Goal: Transaction & Acquisition: Purchase product/service

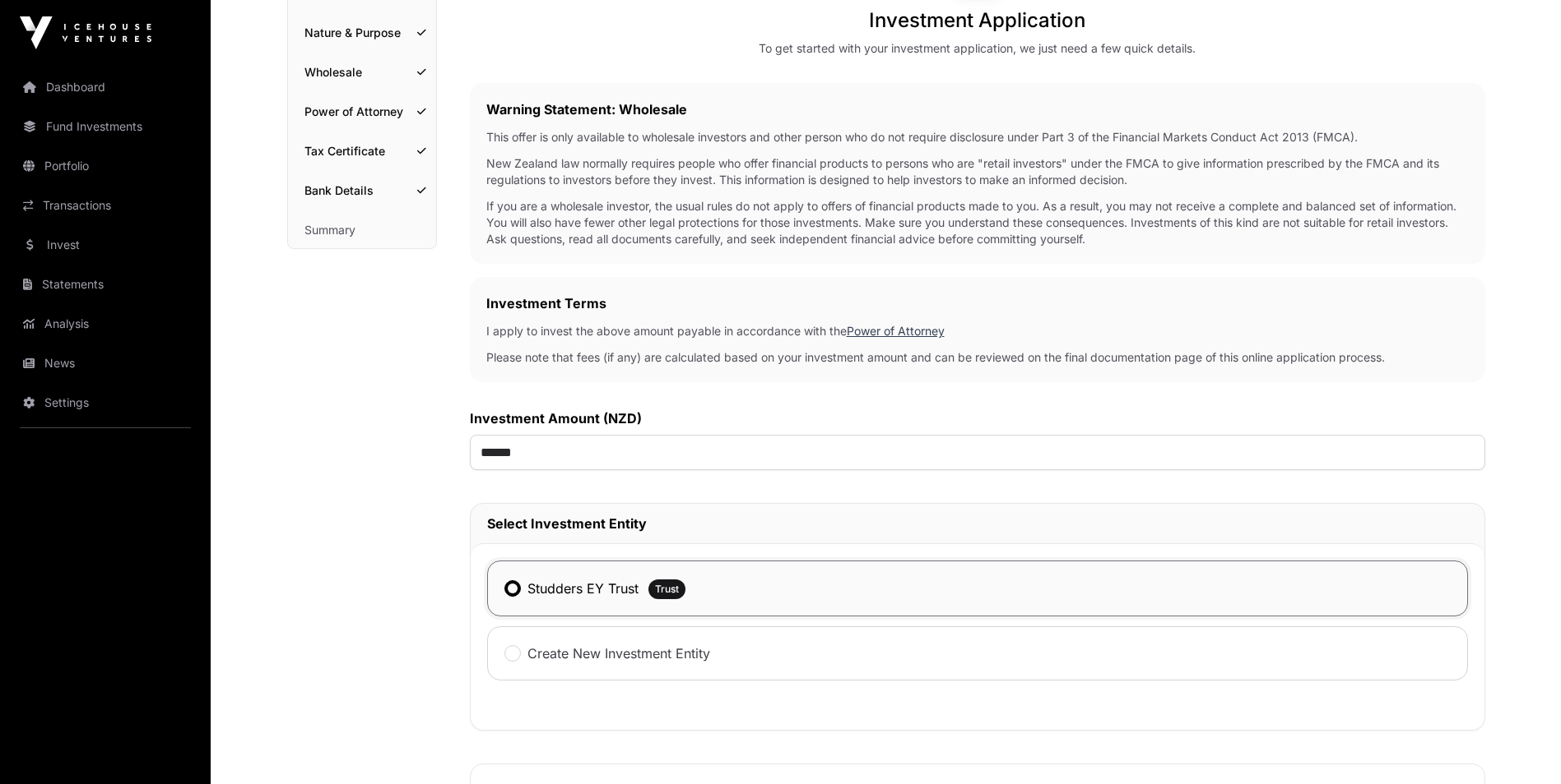
scroll to position [100, 0]
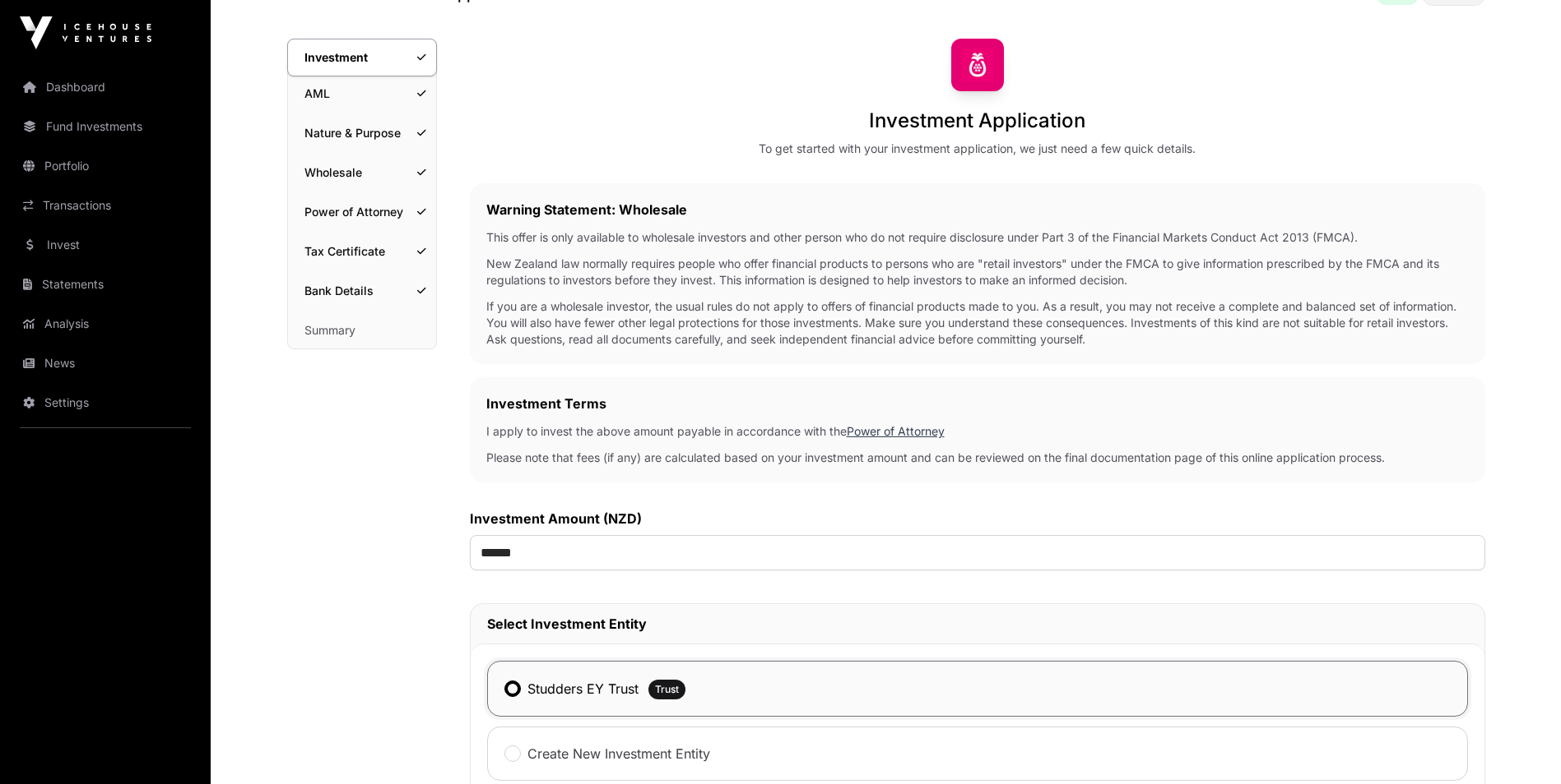
click at [60, 246] on link "Invest" at bounding box center [105, 245] width 184 height 36
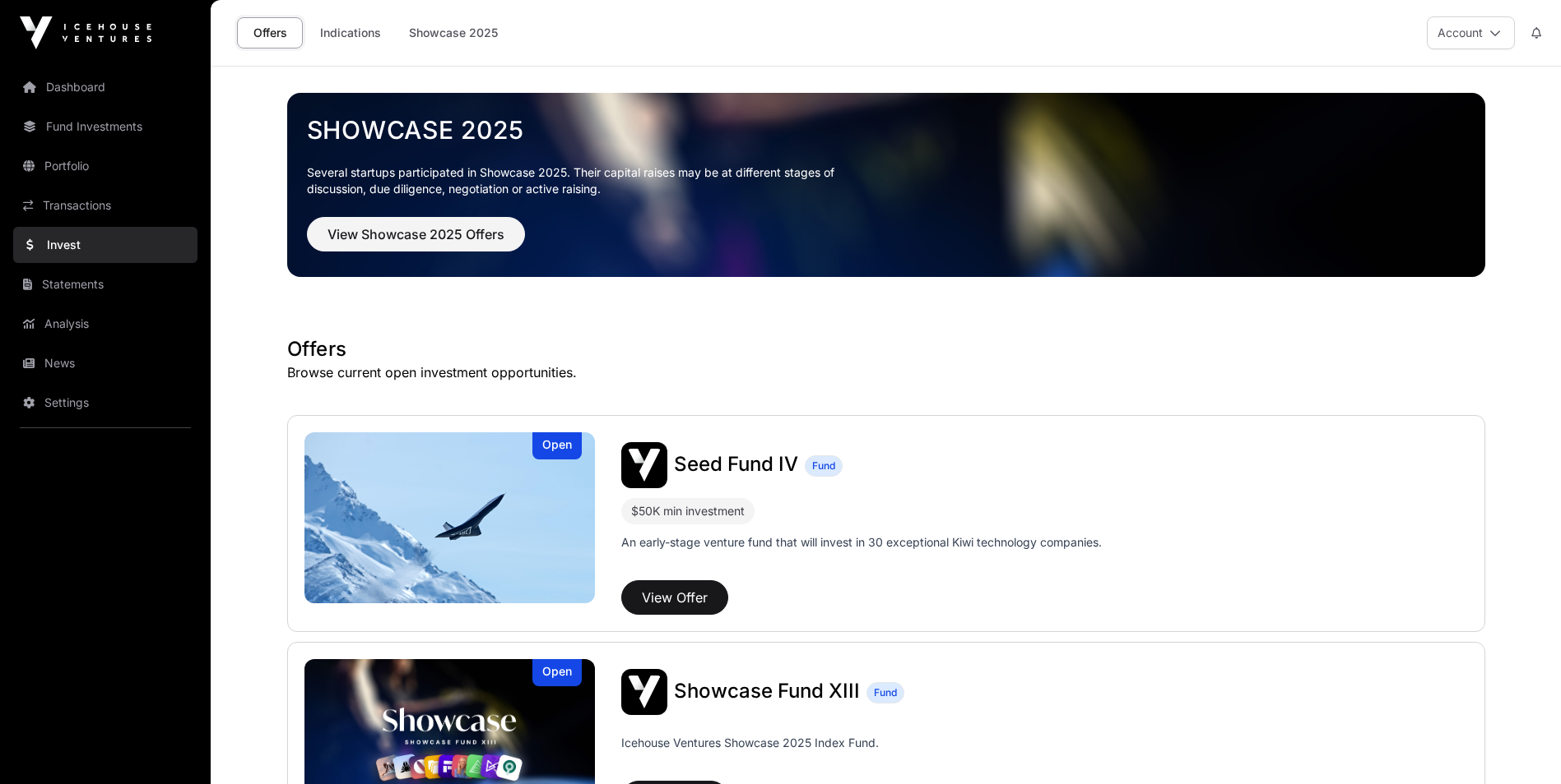
click at [93, 239] on link "Invest" at bounding box center [105, 245] width 184 height 36
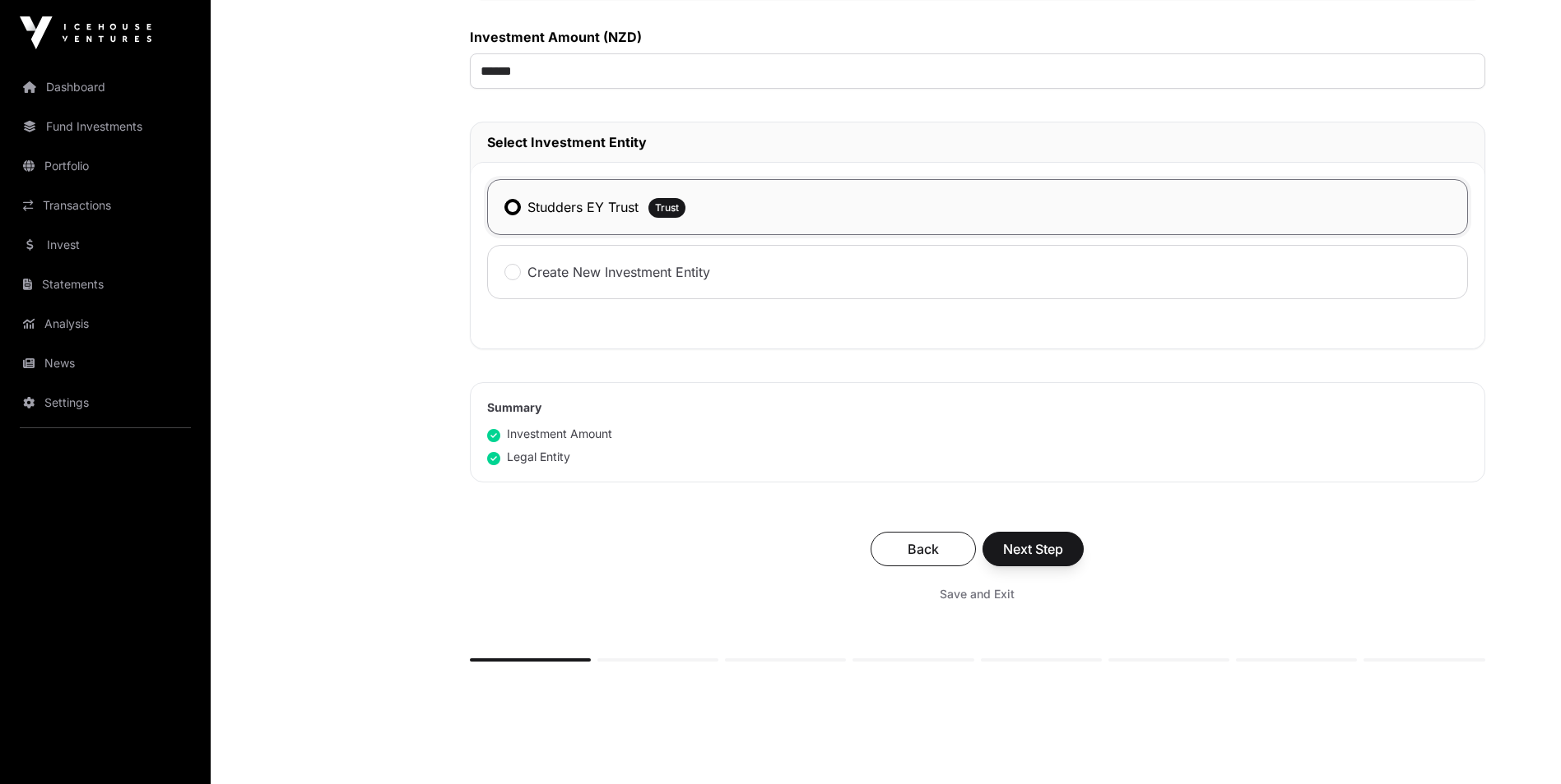
scroll to position [666, 0]
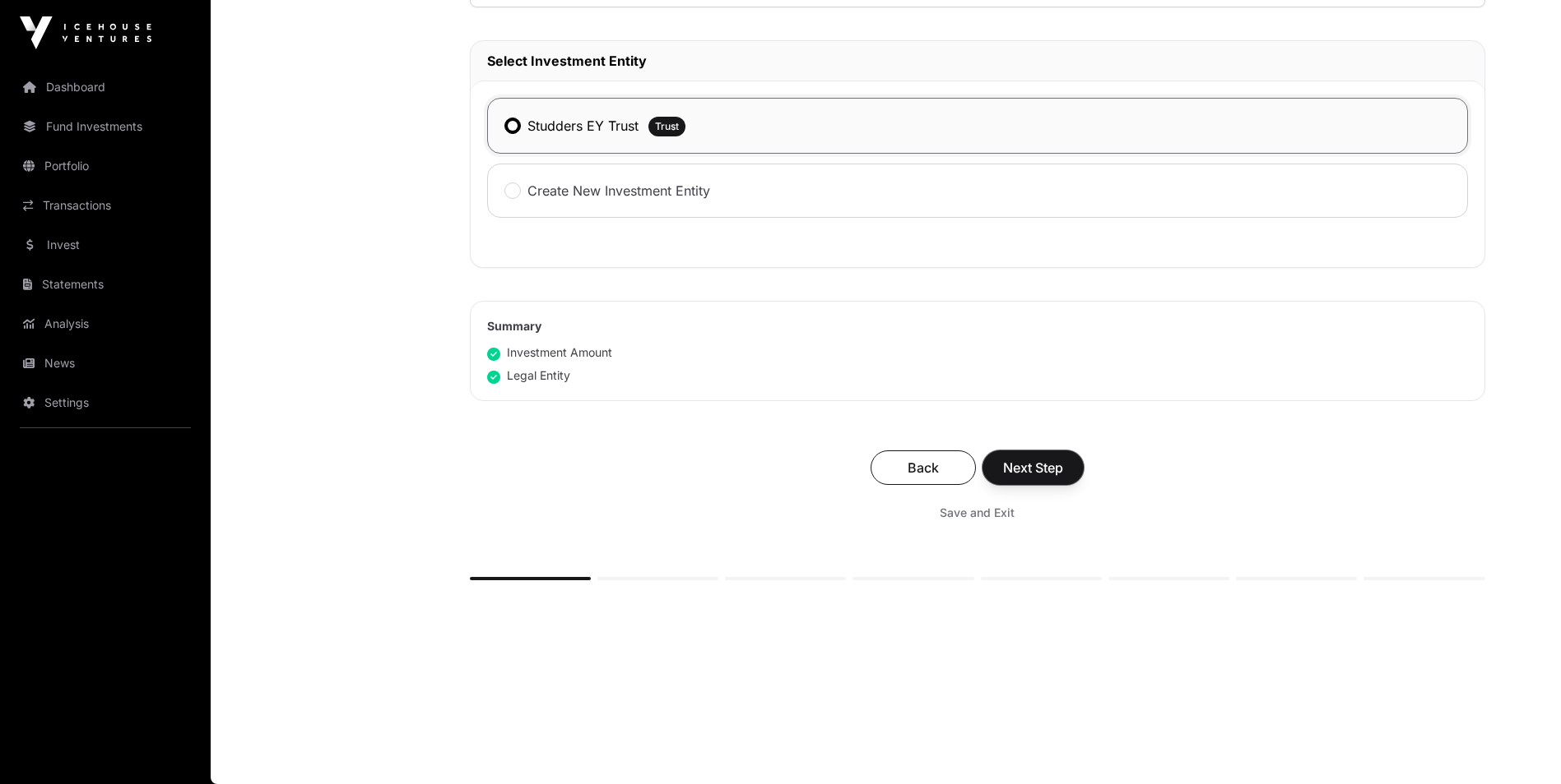
click at [1030, 474] on span "Next Step" at bounding box center [1033, 468] width 60 height 19
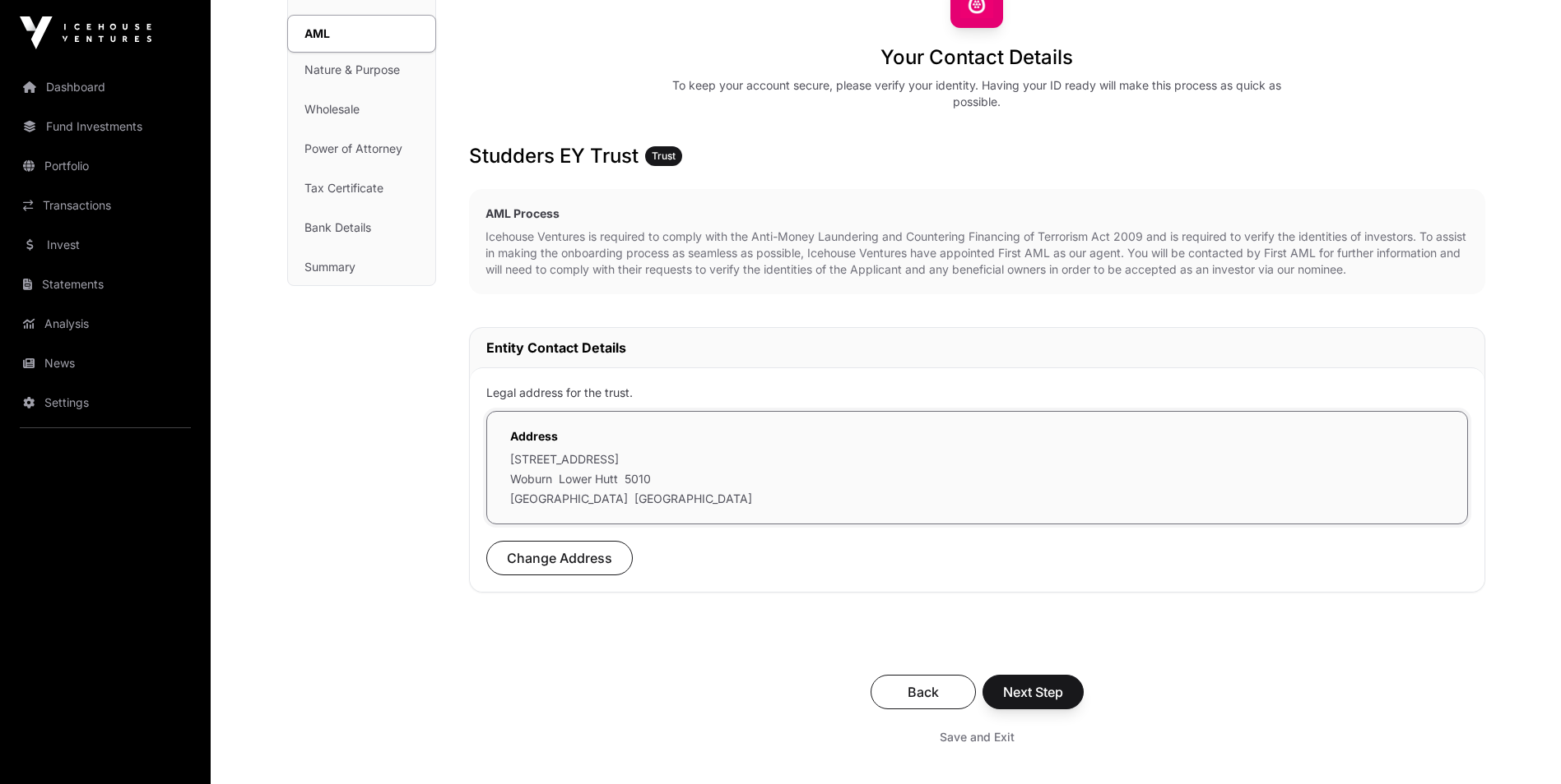
scroll to position [165, 0]
click at [1025, 691] on span "Next Step" at bounding box center [1033, 691] width 60 height 19
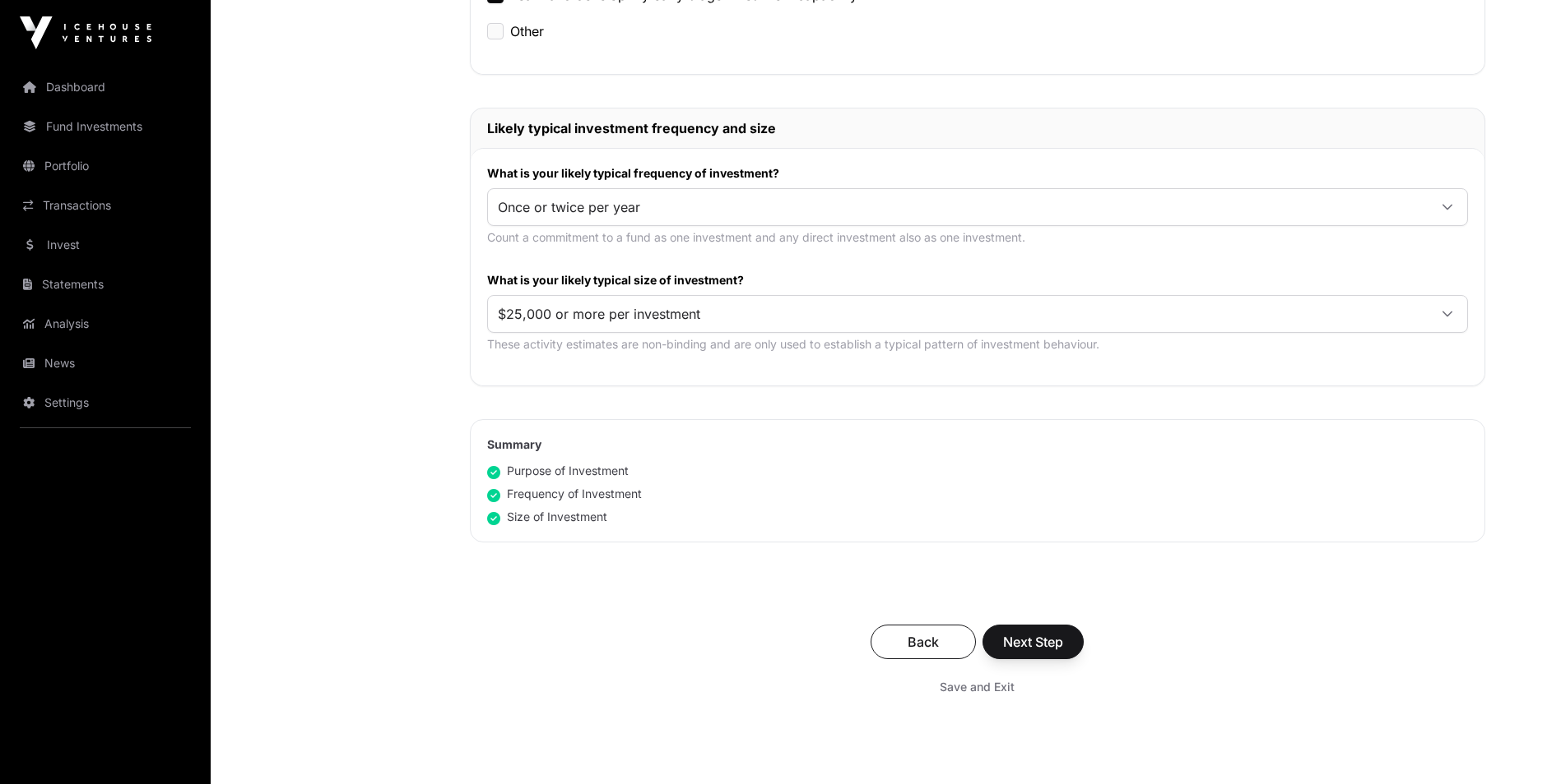
scroll to position [811, 0]
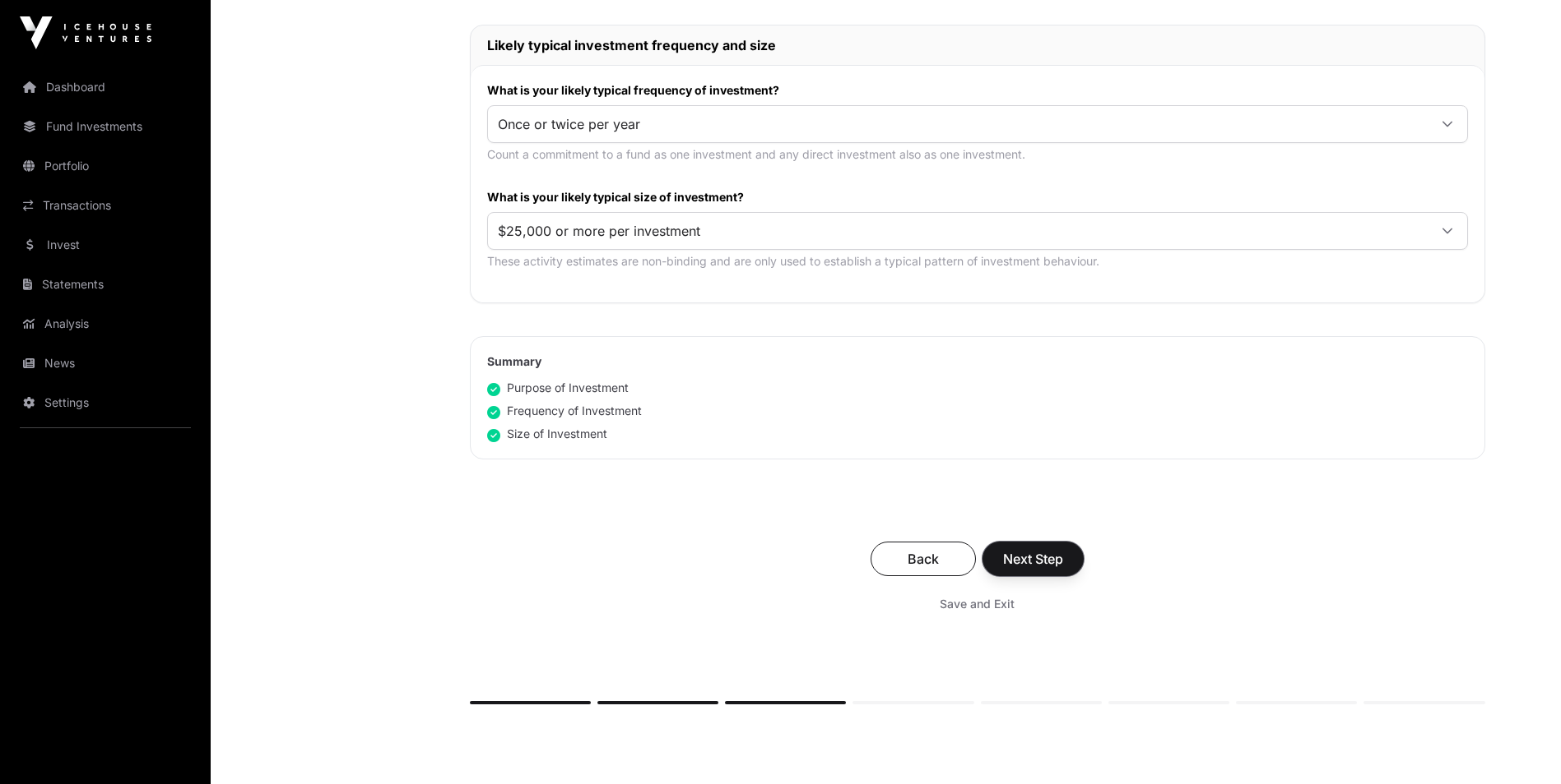
click at [1048, 568] on span "Next Step" at bounding box center [1033, 559] width 60 height 19
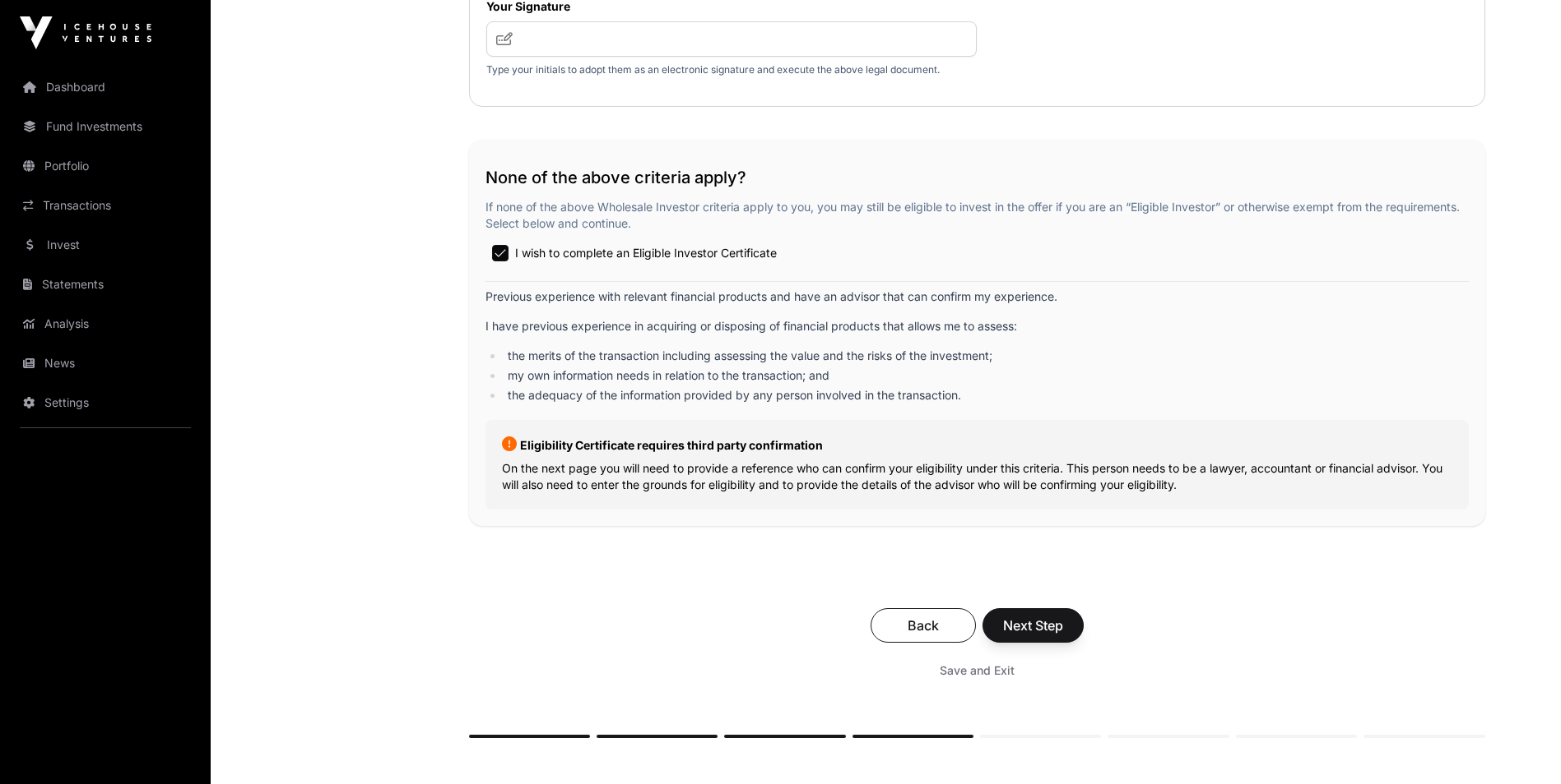
scroll to position [2808, 0]
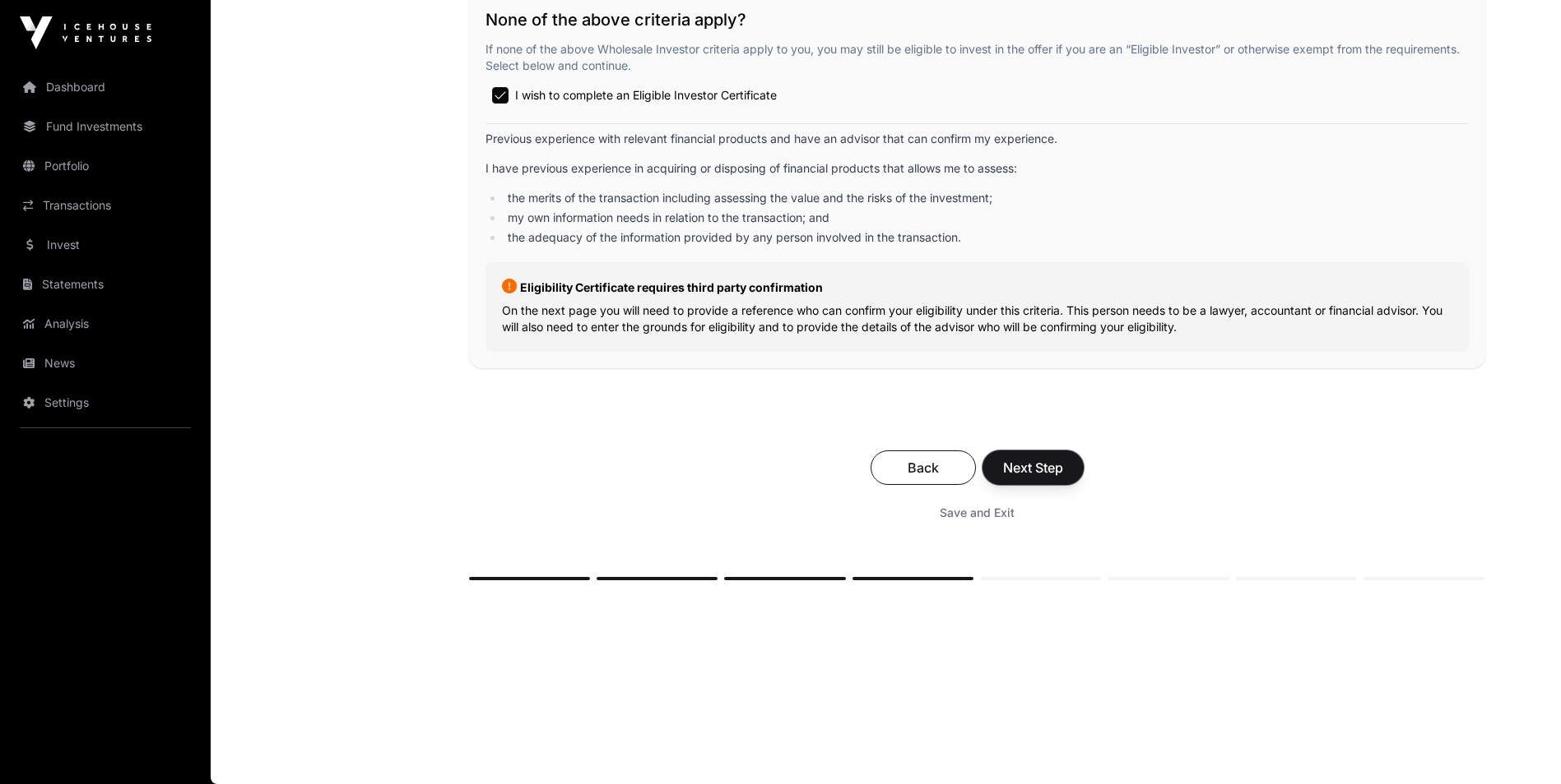
click at [1011, 475] on span "Next Step" at bounding box center [1033, 468] width 60 height 19
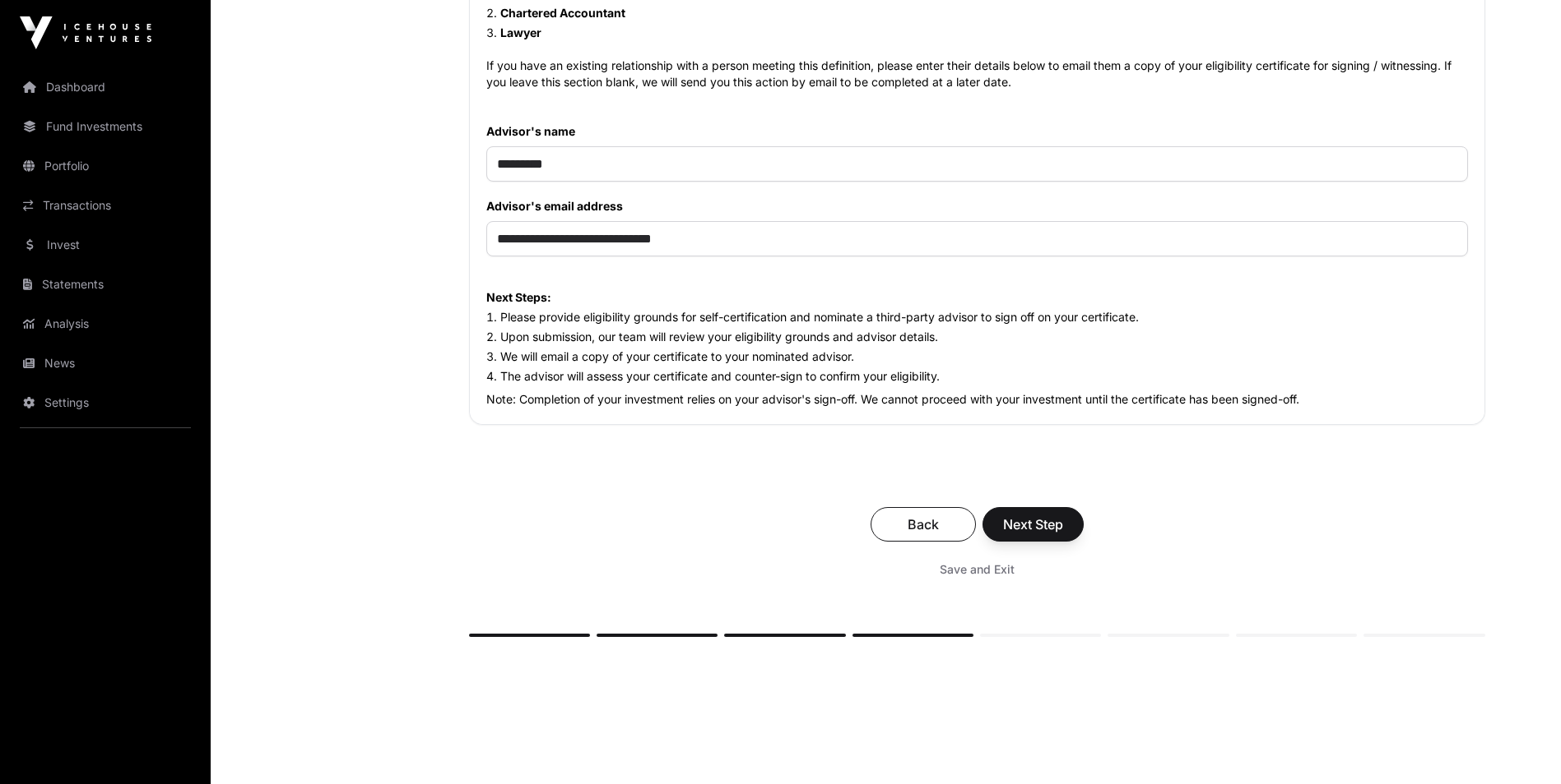
scroll to position [1704, 0]
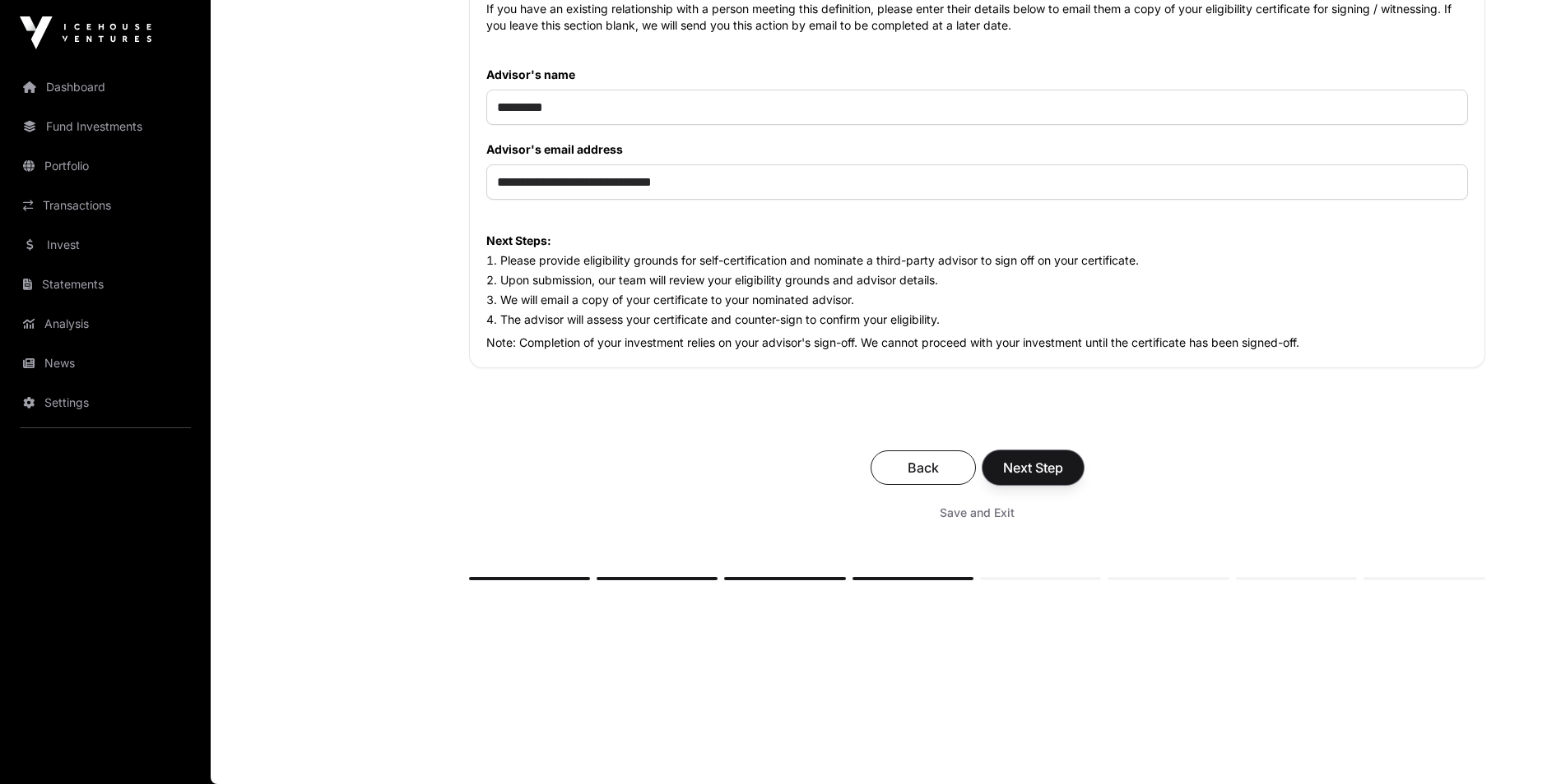
click at [1043, 473] on span "Next Step" at bounding box center [1033, 468] width 60 height 19
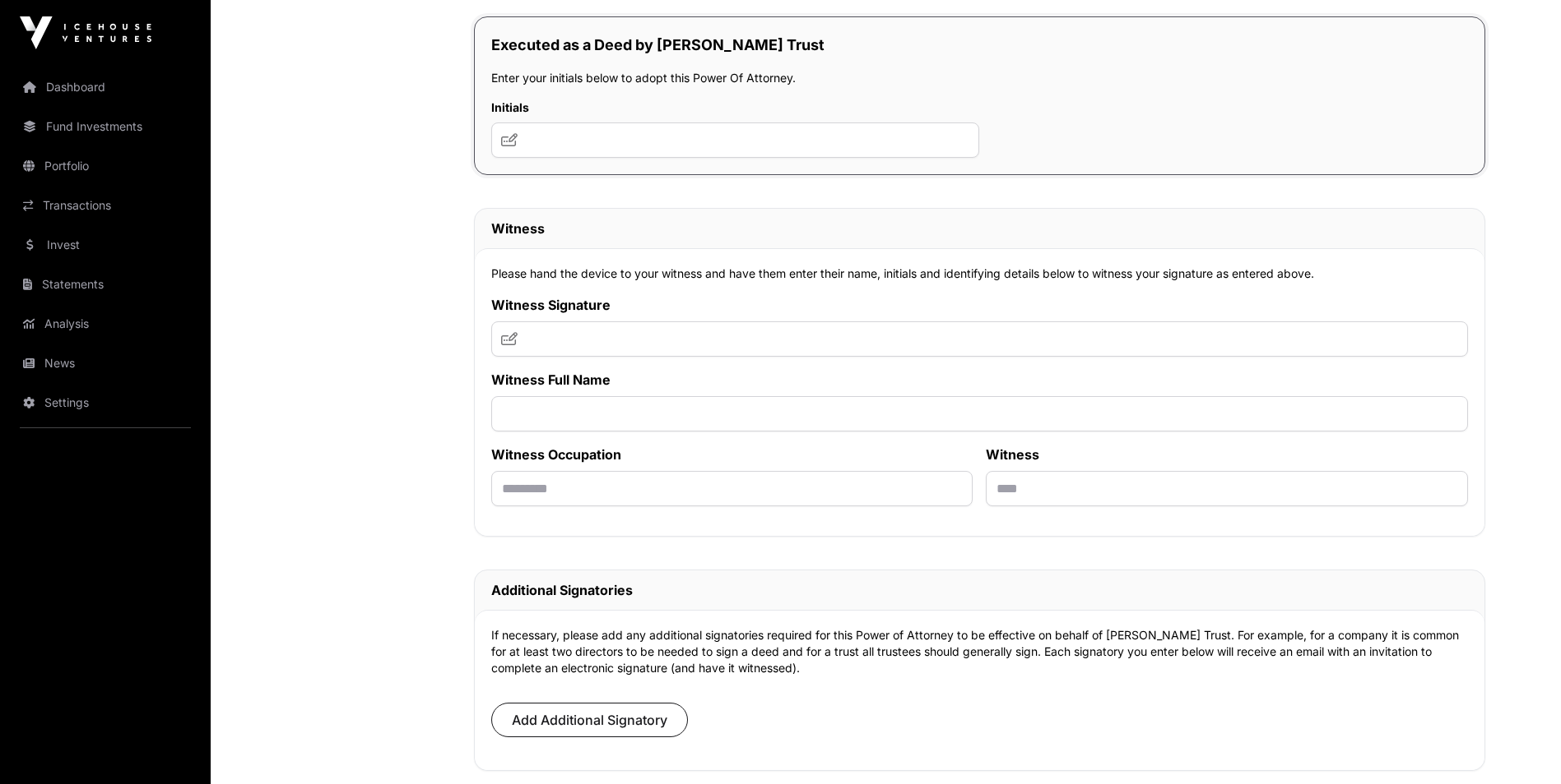
scroll to position [9504, 0]
click at [668, 118] on div "Initials" at bounding box center [735, 128] width 488 height 58
click at [668, 127] on input "text" at bounding box center [735, 139] width 488 height 35
click at [970, 224] on h2 "Witness" at bounding box center [980, 228] width 977 height 19
click at [670, 140] on input "*" at bounding box center [735, 139] width 488 height 35
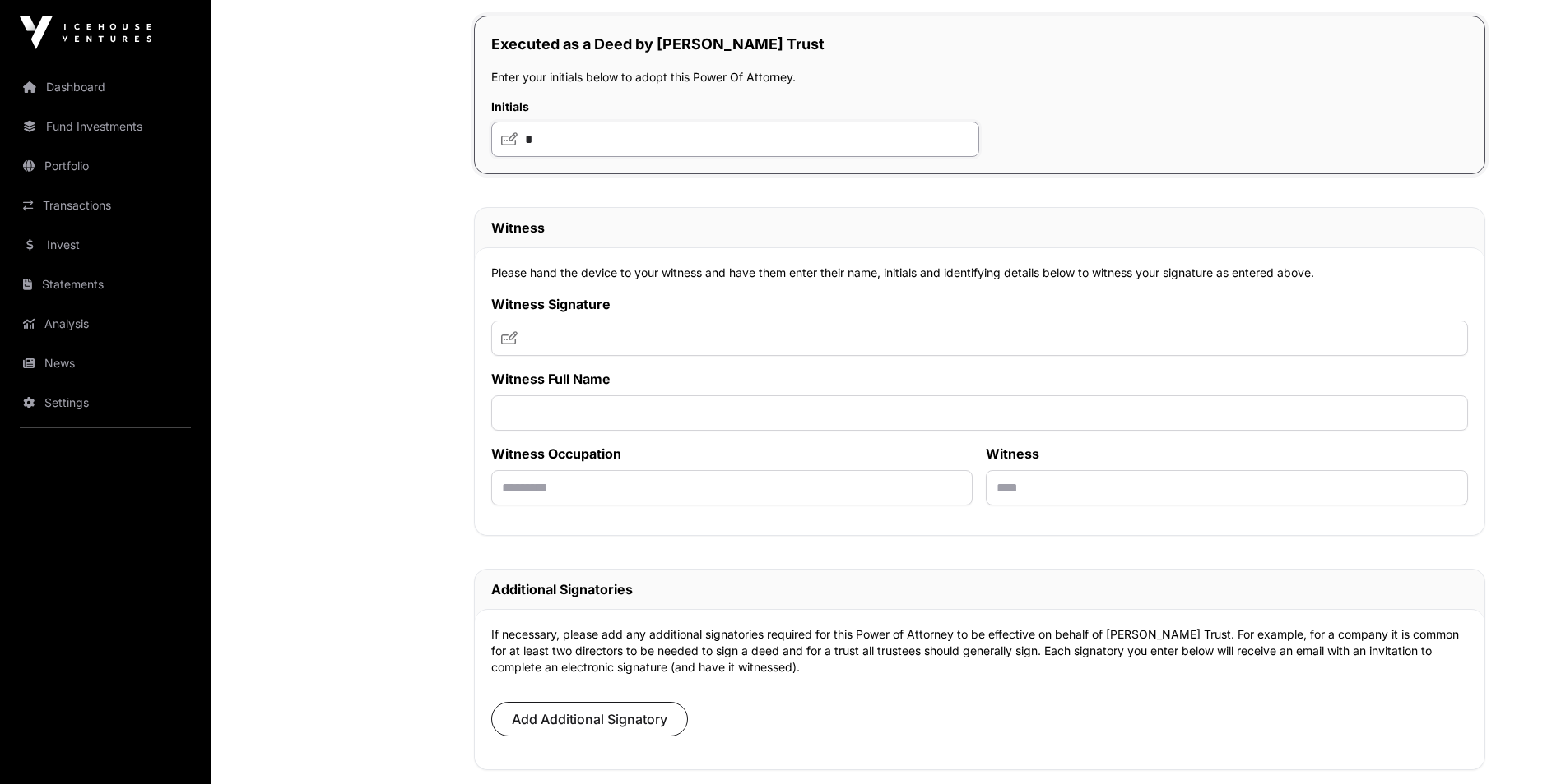
type input "***"
click at [664, 354] on input "text" at bounding box center [980, 338] width 977 height 35
